Goal: Information Seeking & Learning: Learn about a topic

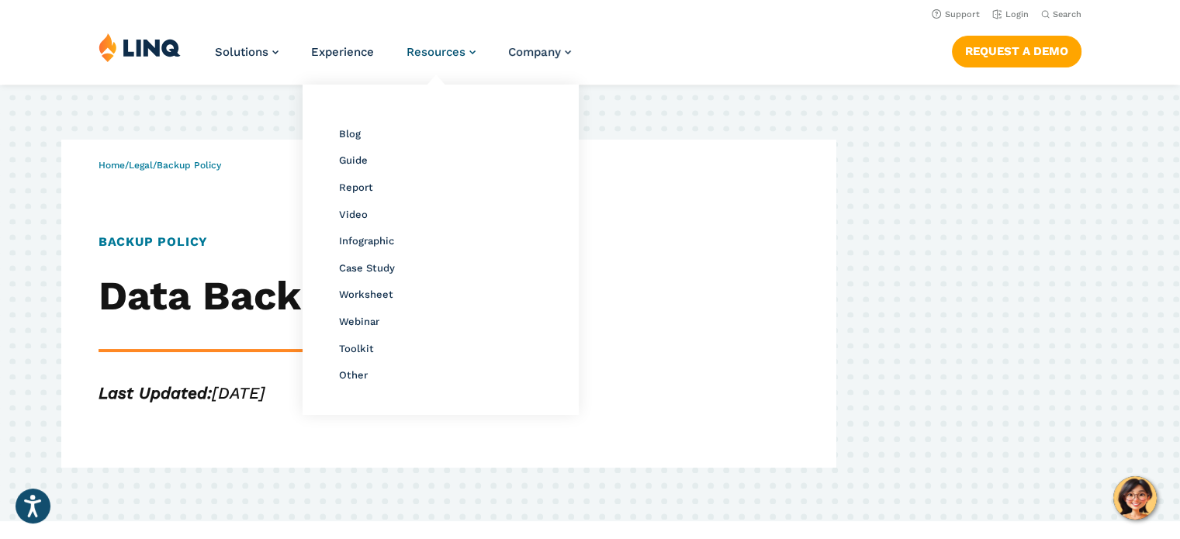
click at [435, 49] on span "Resources" at bounding box center [436, 52] width 59 height 14
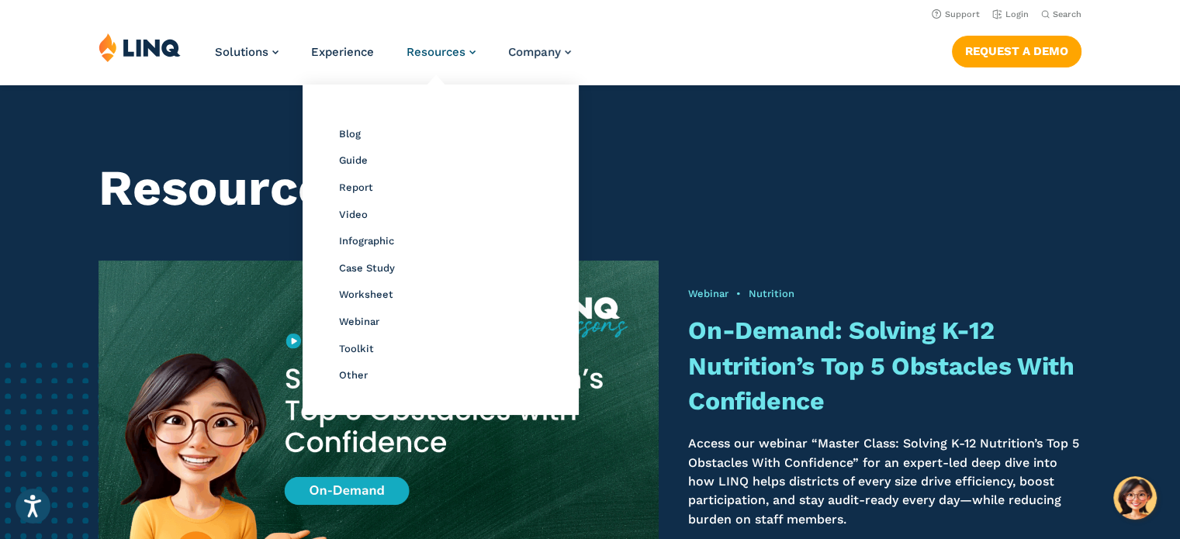
click at [459, 54] on span "Resources" at bounding box center [436, 52] width 59 height 14
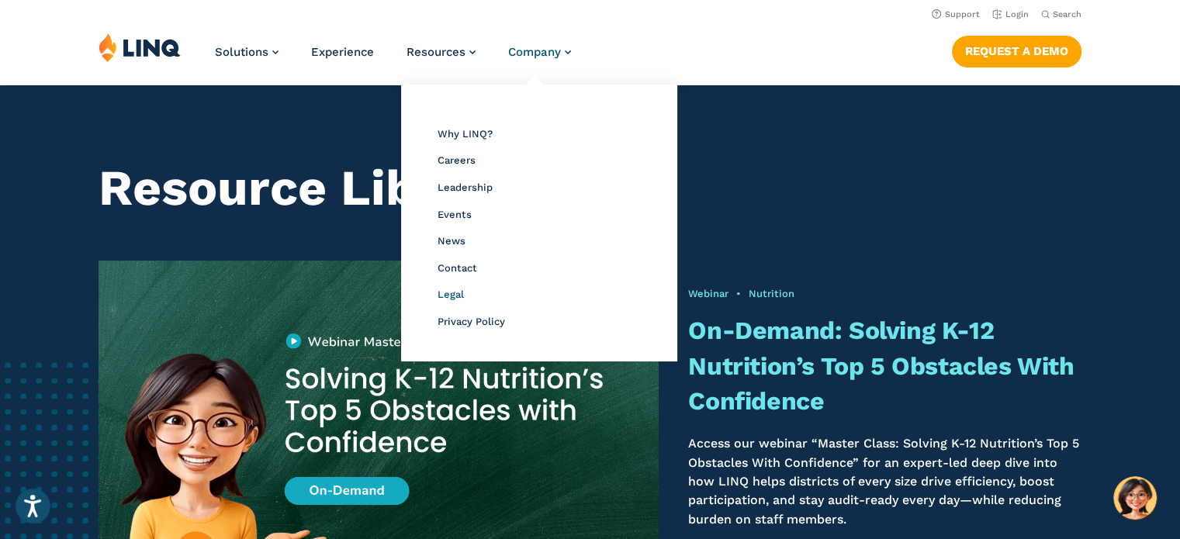
click at [449, 296] on span "Legal" at bounding box center [451, 295] width 26 height 12
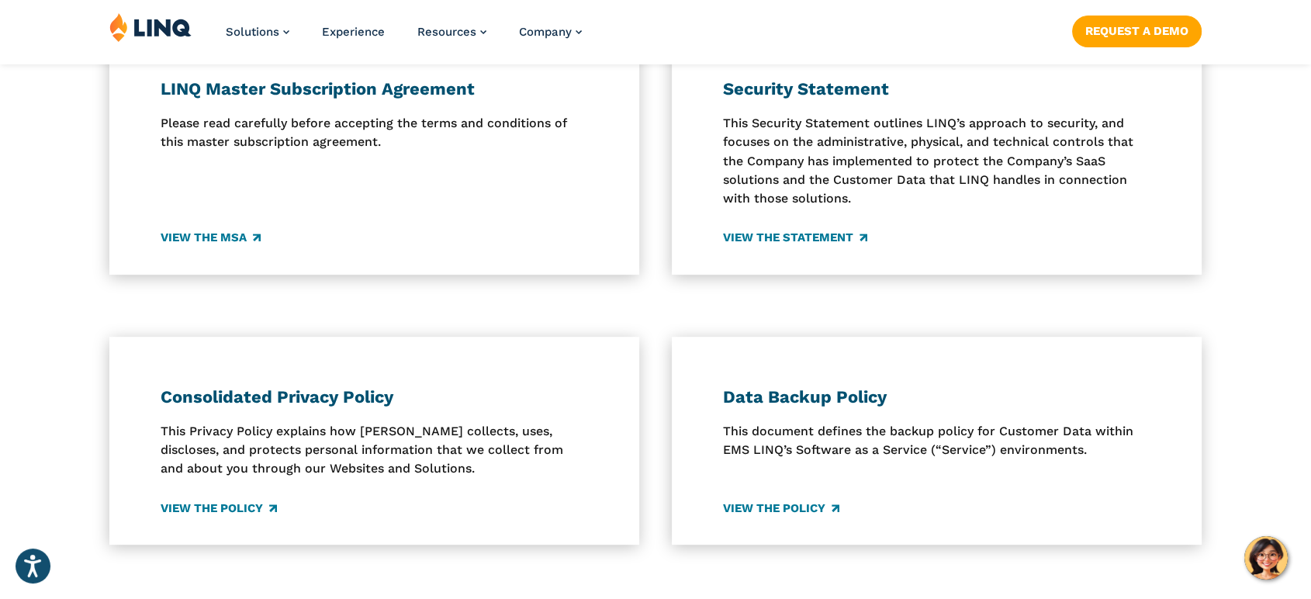
scroll to position [519, 0]
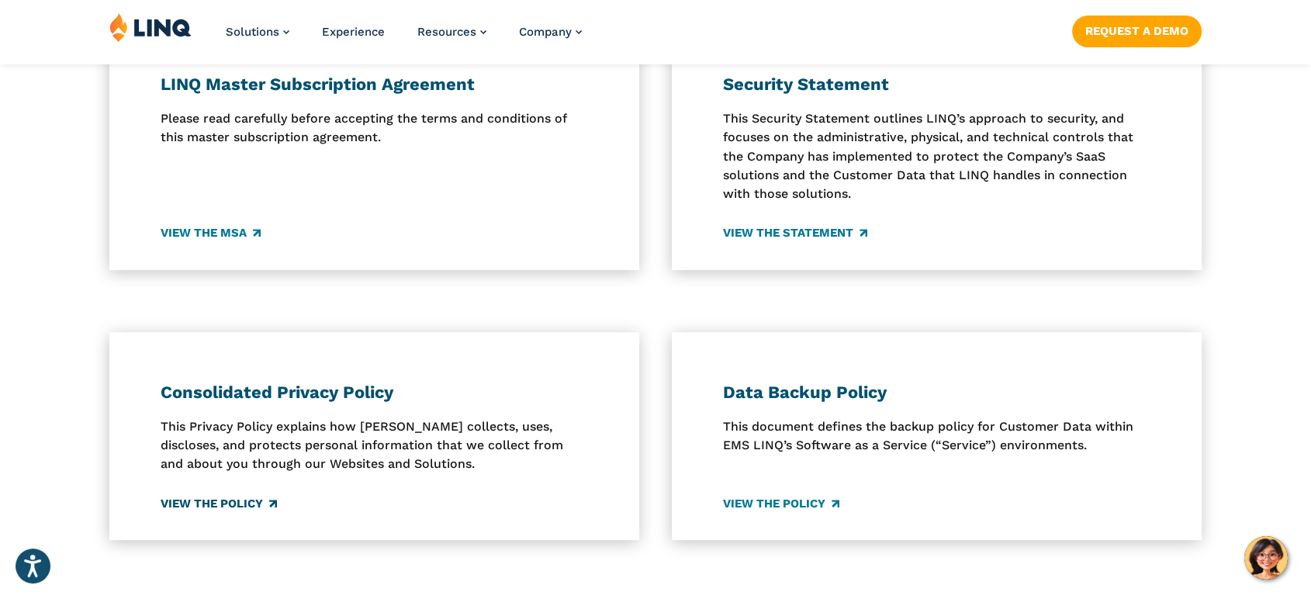
click at [196, 512] on link "View the Policy" at bounding box center [218, 503] width 116 height 17
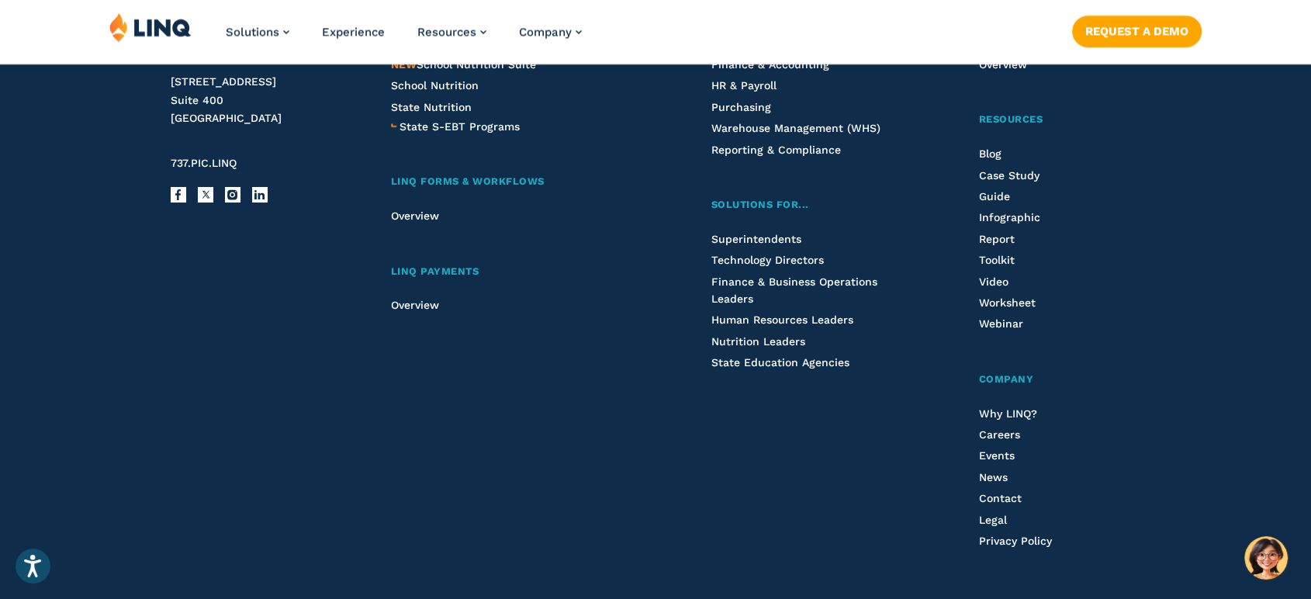
scroll to position [10909, 0]
